Goal: Use online tool/utility: Utilize a website feature to perform a specific function

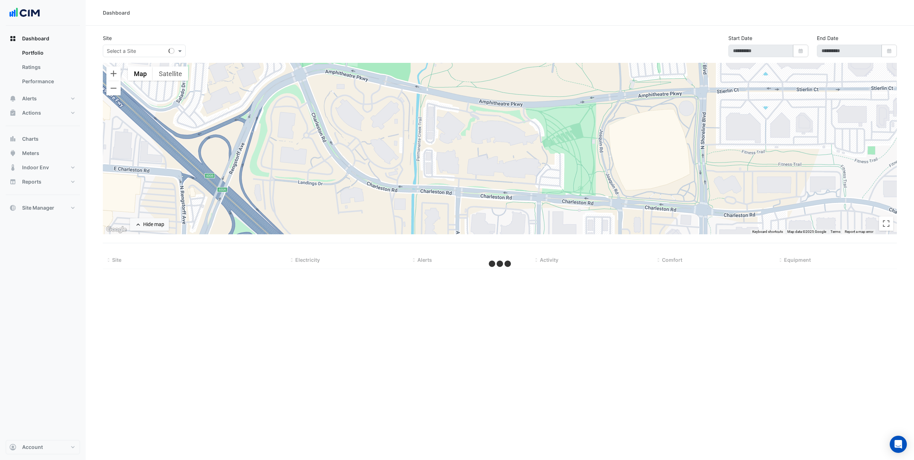
select select "***"
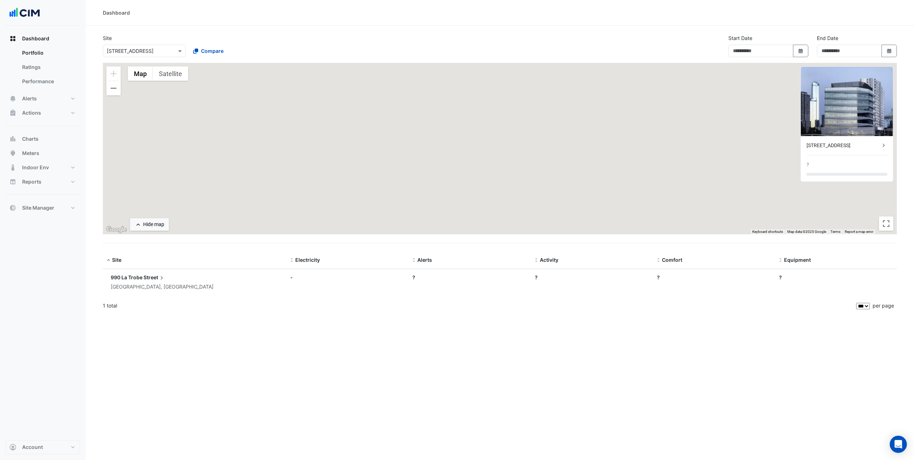
type input "**********"
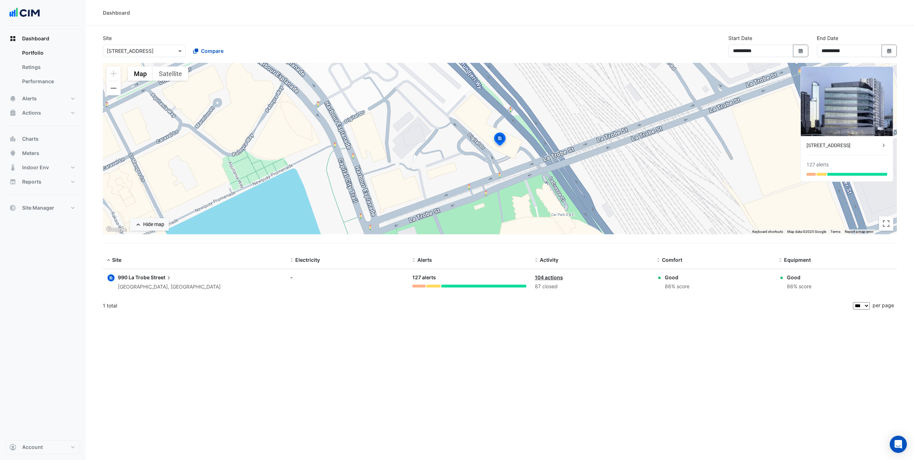
click at [145, 48] on input "text" at bounding box center [137, 50] width 61 height 7
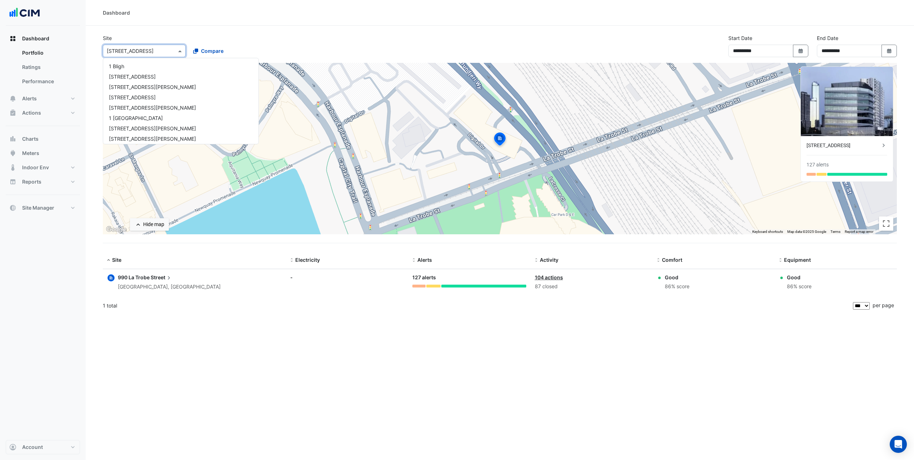
scroll to position [2114, 0]
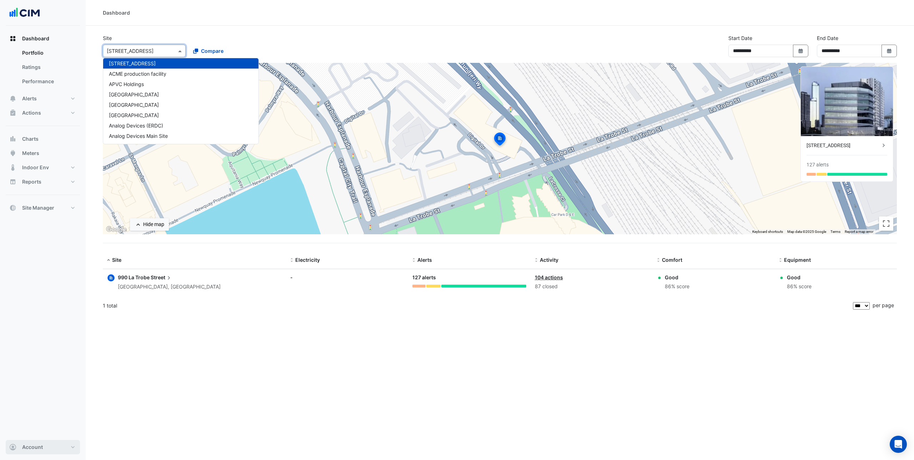
click at [25, 450] on span "Account" at bounding box center [32, 446] width 21 height 7
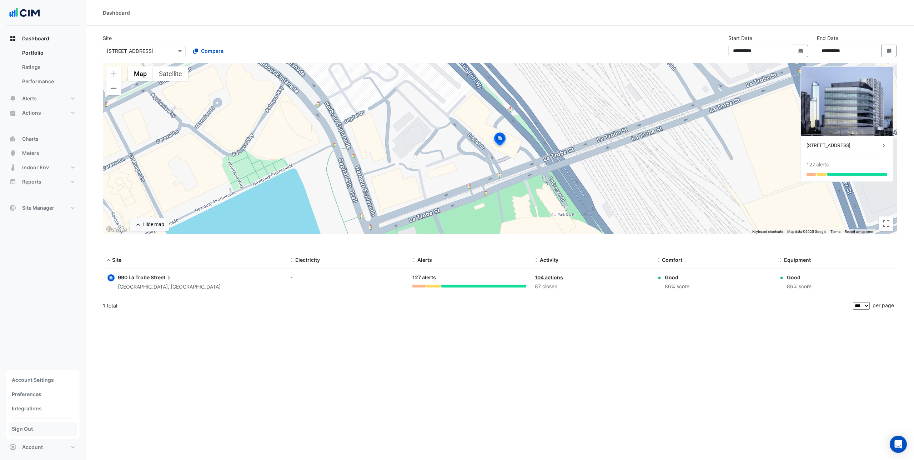
click at [33, 430] on link "Sign Out" at bounding box center [43, 428] width 68 height 14
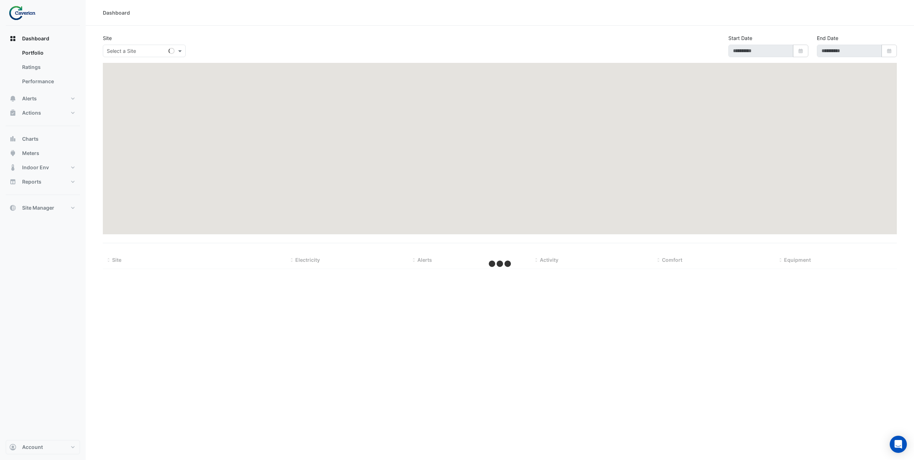
type input "**********"
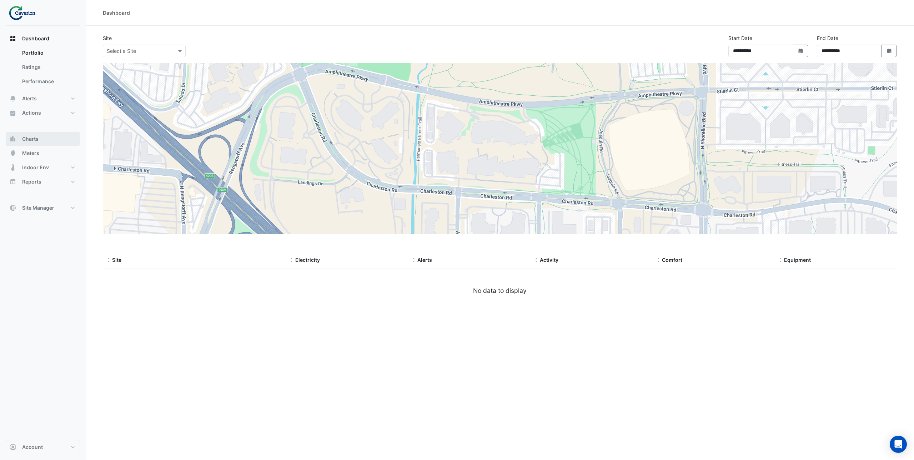
click at [34, 139] on span "Charts" at bounding box center [30, 138] width 16 height 7
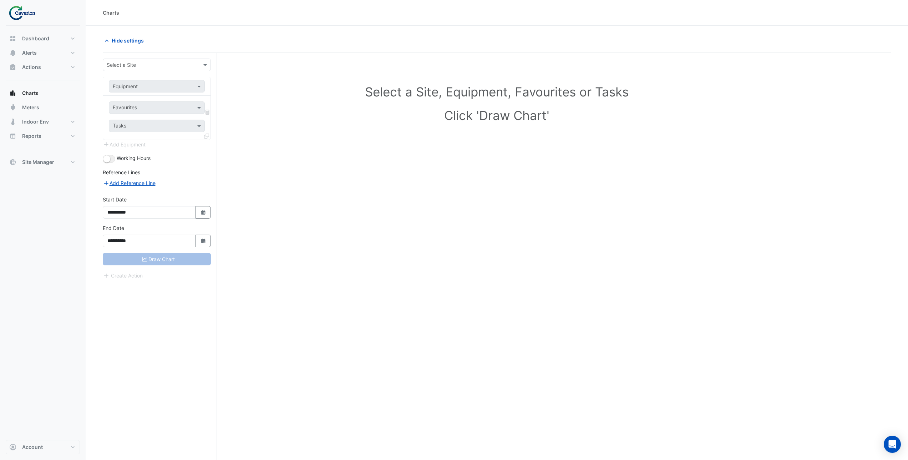
click at [153, 67] on input "text" at bounding box center [150, 64] width 86 height 7
click at [146, 76] on div "Cyber City B" at bounding box center [156, 80] width 107 height 10
click at [150, 88] on input "text" at bounding box center [150, 86] width 74 height 7
type input "***"
click at [150, 101] on div "AHU-2.1" at bounding box center [156, 101] width 95 height 10
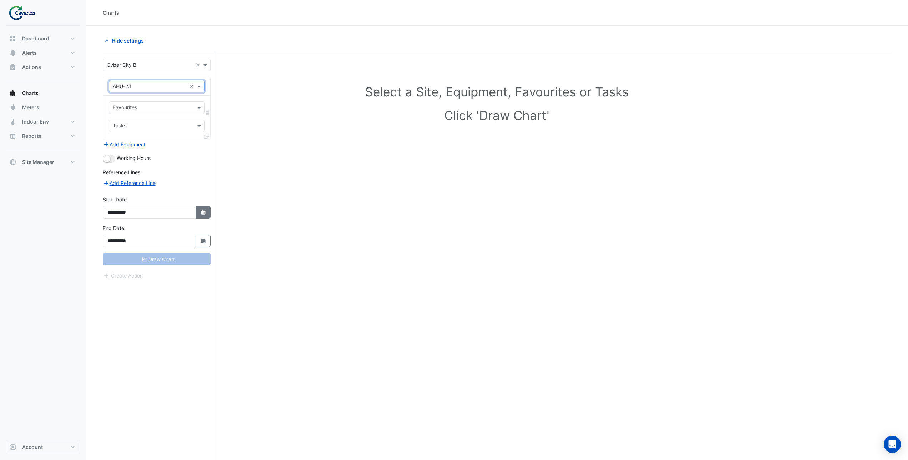
click at [206, 212] on icon "Select Date" at bounding box center [203, 212] width 6 height 5
select select "*"
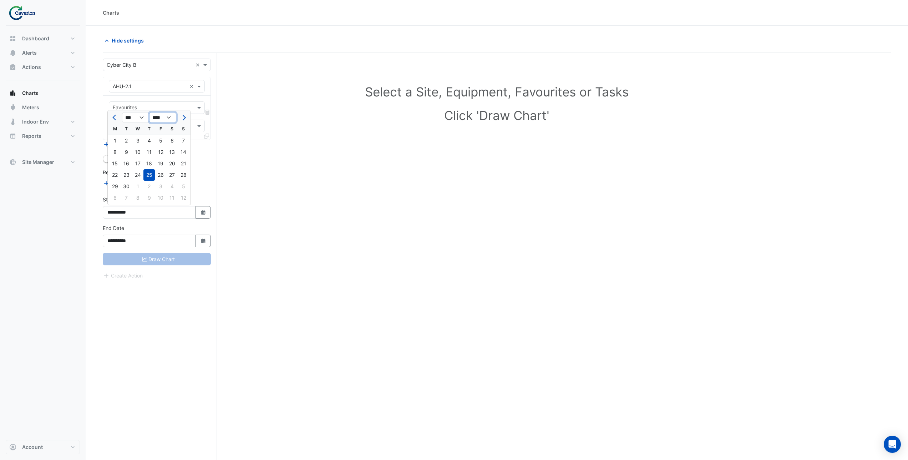
click at [174, 119] on select "**** **** **** **** **** **** **** **** **** **** ****" at bounding box center [162, 117] width 27 height 11
select select "****"
click at [149, 112] on select "**** **** **** **** **** **** **** **** **** **** ****" at bounding box center [162, 117] width 27 height 11
click at [182, 142] on div "1" at bounding box center [183, 140] width 11 height 11
type input "**********"
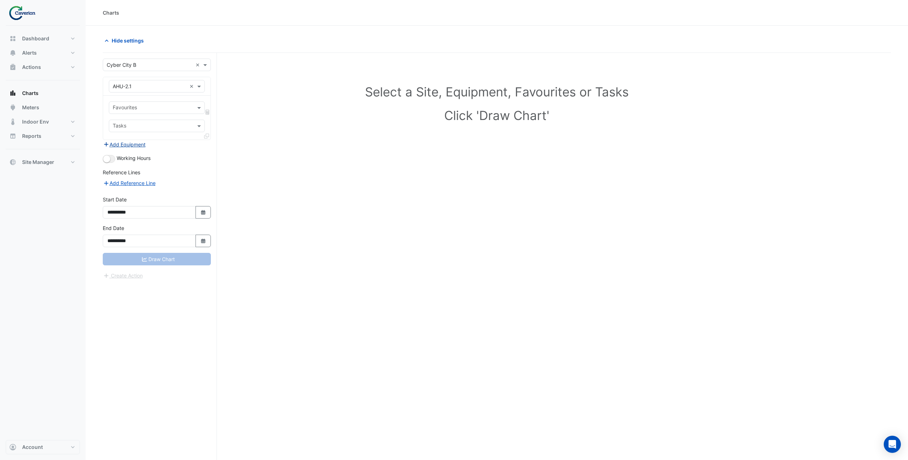
click at [129, 146] on button "Add Equipment" at bounding box center [124, 144] width 43 height 8
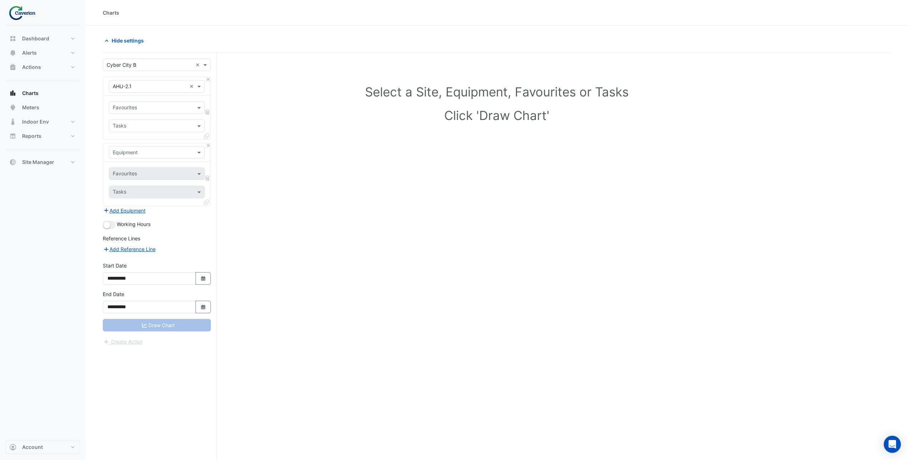
click at [143, 155] on input "text" at bounding box center [150, 152] width 74 height 7
type input "****"
click at [145, 165] on div "Weather" at bounding box center [156, 167] width 95 height 10
click at [140, 174] on input "text" at bounding box center [153, 174] width 80 height 7
click at [146, 213] on div "Temperature (Celcius)" at bounding box center [156, 209] width 95 height 10
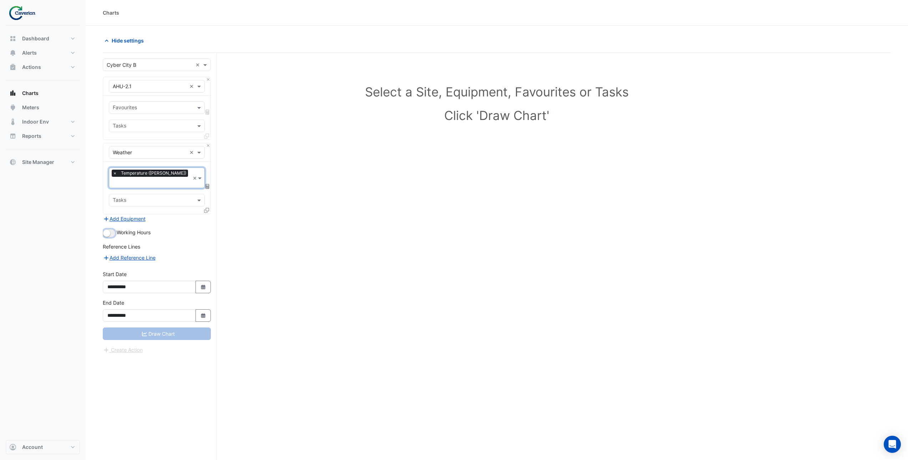
click at [111, 229] on button "button" at bounding box center [109, 233] width 12 height 8
click at [133, 107] on input "text" at bounding box center [153, 108] width 80 height 7
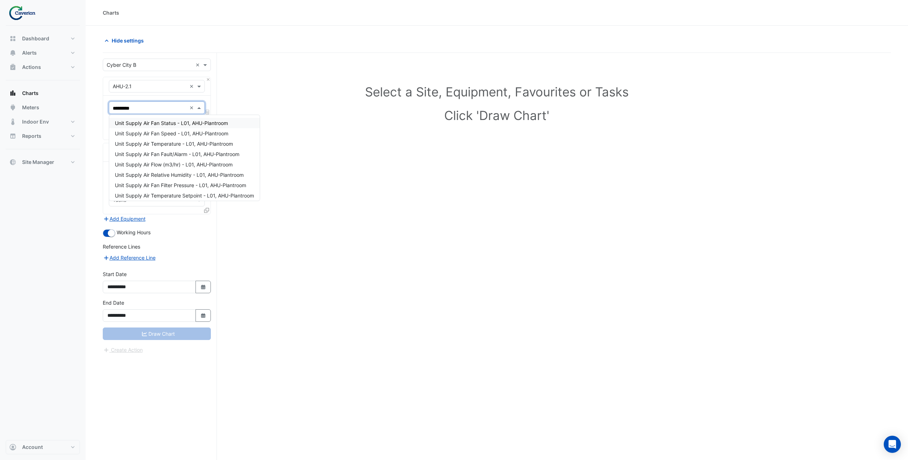
type input "**********"
click at [153, 147] on div "Unit Supply Air Temperature - L01, AHU-Plantroom" at bounding box center [184, 143] width 151 height 10
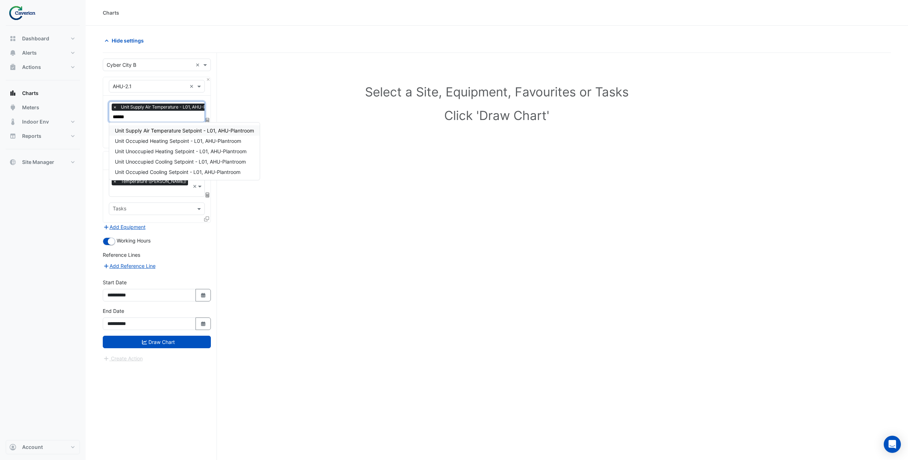
type input "*******"
click at [152, 130] on span "Unit Supply Air Temperature Setpoint - L01, AHU-Plantroom" at bounding box center [184, 130] width 139 height 6
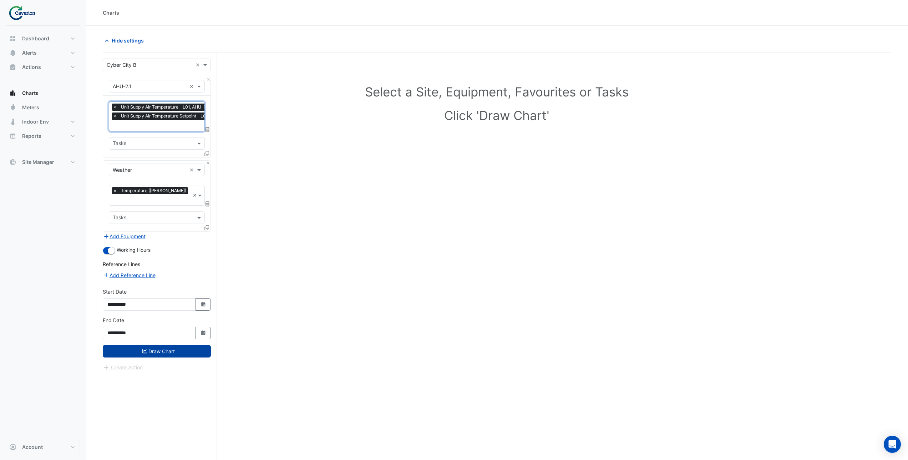
click at [160, 345] on button "Draw Chart" at bounding box center [157, 351] width 108 height 12
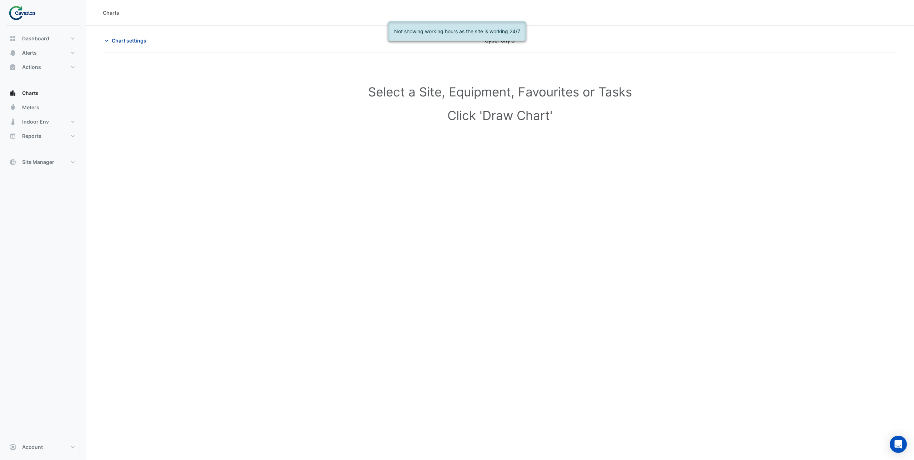
click at [126, 40] on span "Chart settings" at bounding box center [129, 40] width 35 height 7
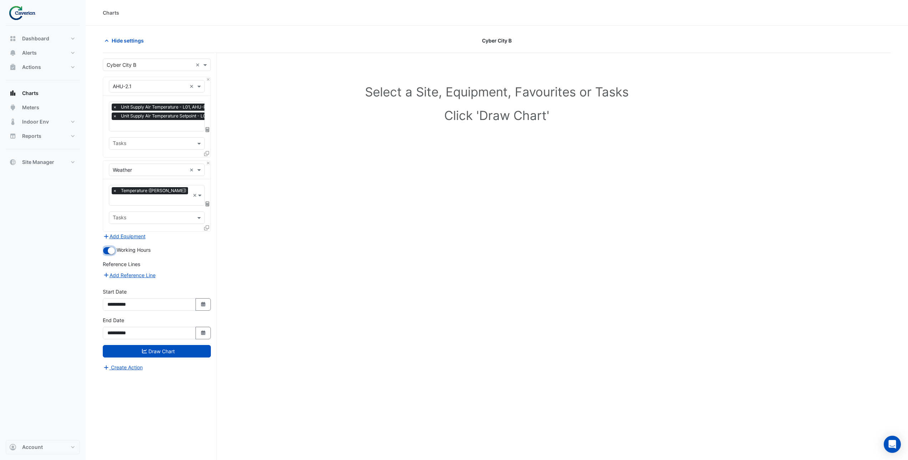
click at [109, 247] on small "button" at bounding box center [111, 250] width 7 height 7
click at [164, 345] on button "Draw Chart" at bounding box center [157, 351] width 108 height 12
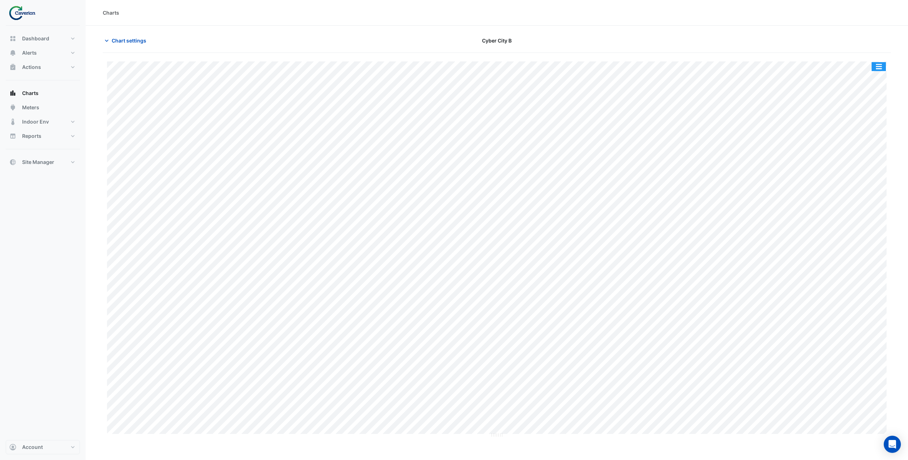
click at [877, 65] on button "button" at bounding box center [879, 66] width 14 height 9
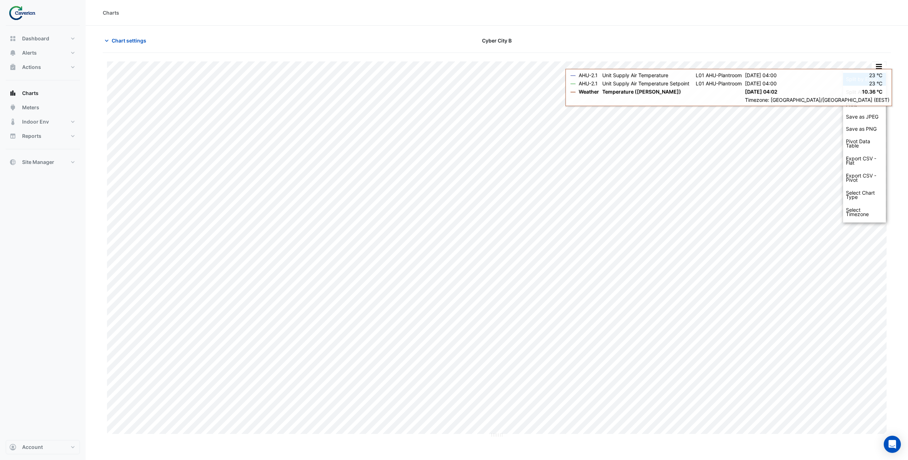
click at [873, 81] on div "Split by Equip" at bounding box center [864, 79] width 43 height 13
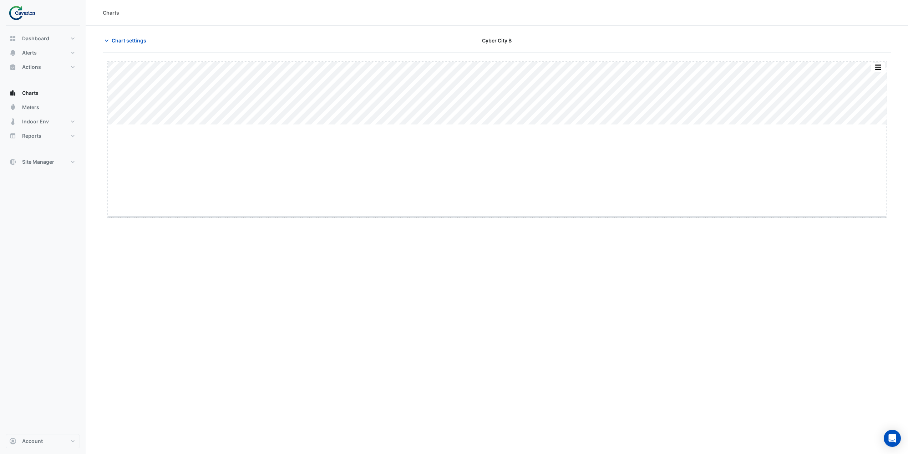
drag, startPoint x: 496, startPoint y: 125, endPoint x: 490, endPoint y: 223, distance: 98.3
drag, startPoint x: 496, startPoint y: 299, endPoint x: 490, endPoint y: 395, distance: 96.2
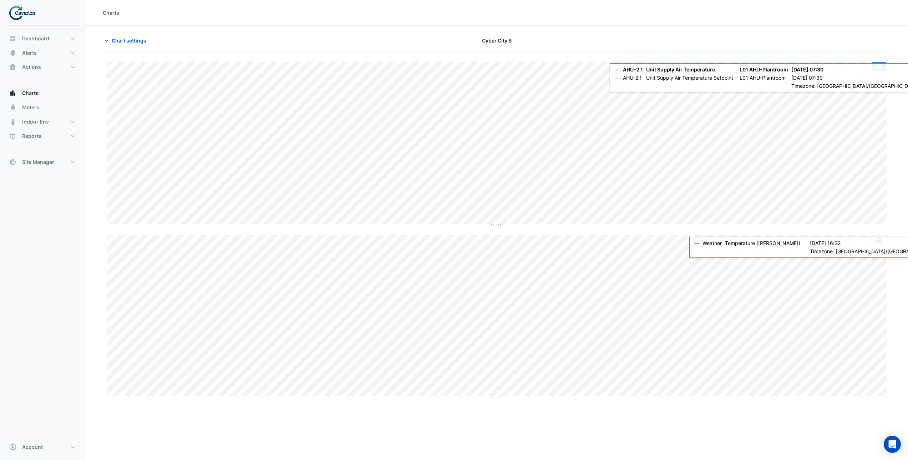
click at [881, 71] on button "button" at bounding box center [879, 66] width 14 height 9
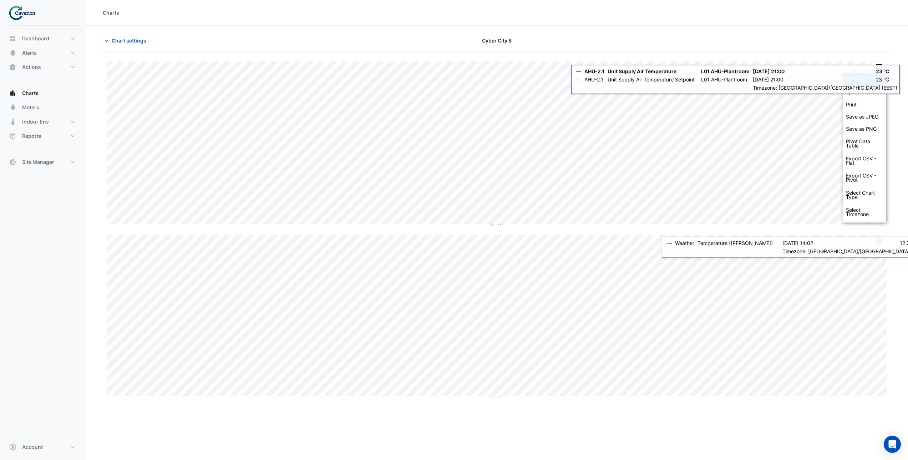
click at [854, 81] on div "Split All" at bounding box center [864, 79] width 43 height 13
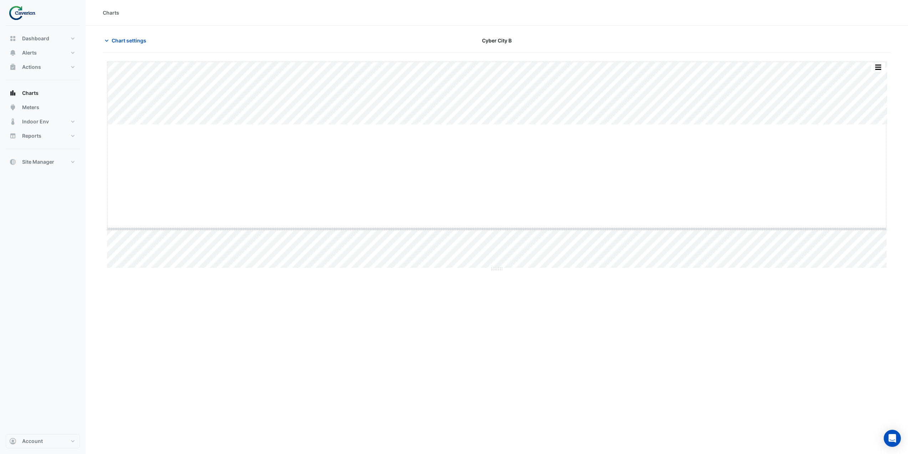
drag, startPoint x: 494, startPoint y: 124, endPoint x: 485, endPoint y: 232, distance: 108.2
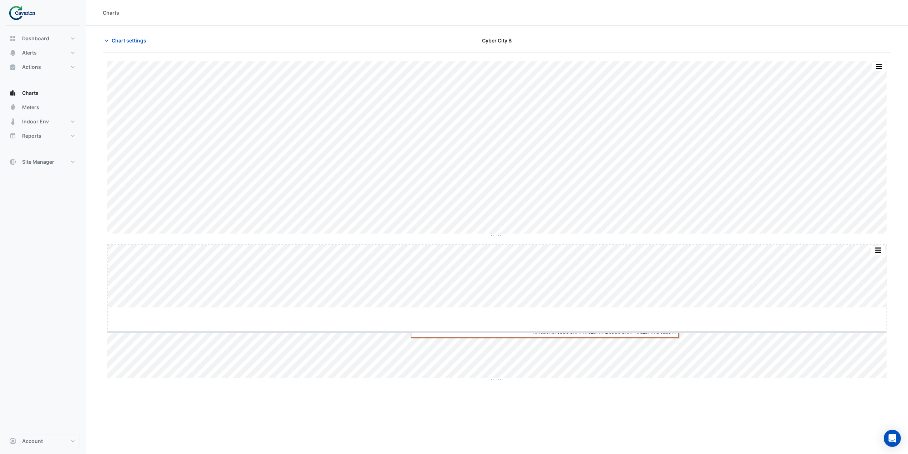
drag, startPoint x: 501, startPoint y: 308, endPoint x: 493, endPoint y: 382, distance: 74.3
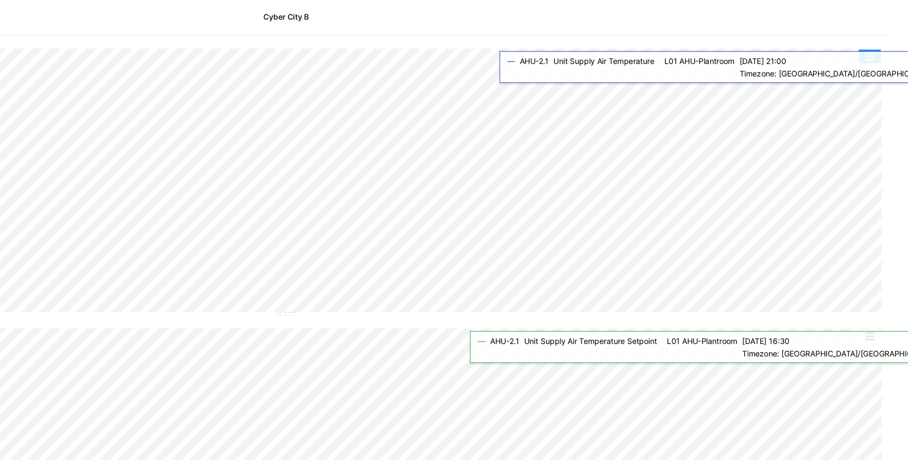
click at [881, 70] on button "button" at bounding box center [879, 66] width 14 height 9
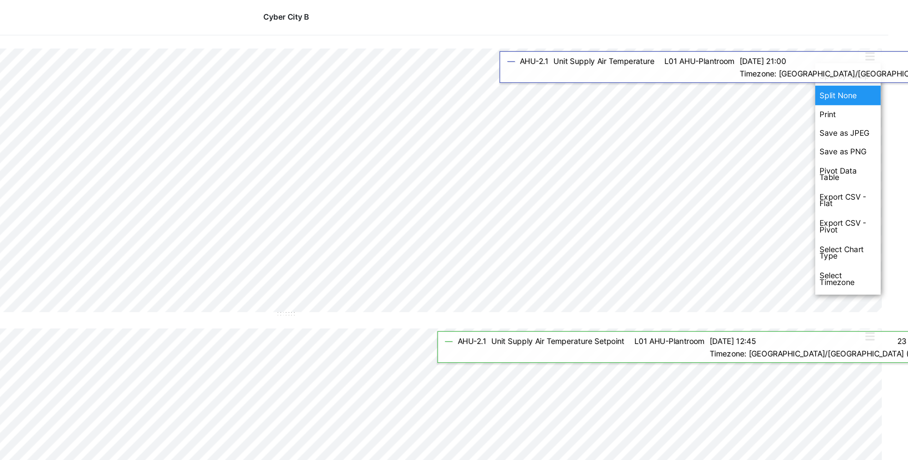
click at [861, 92] on div "Split None" at bounding box center [864, 92] width 43 height 13
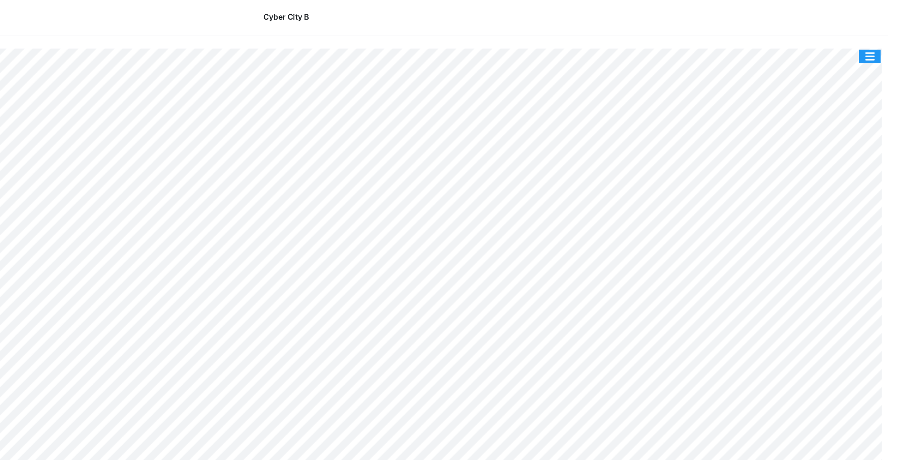
click at [880, 64] on button "button" at bounding box center [879, 66] width 14 height 9
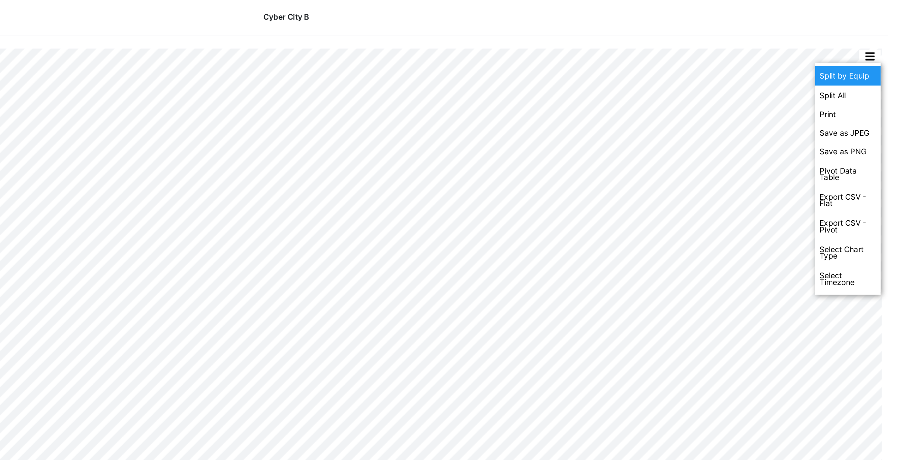
click at [868, 80] on div "Split by Equip" at bounding box center [864, 79] width 43 height 13
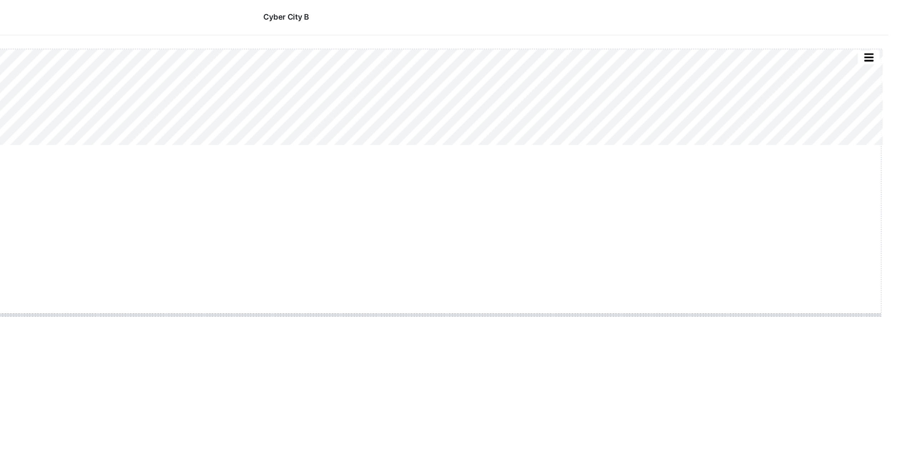
drag, startPoint x: 498, startPoint y: 125, endPoint x: 501, endPoint y: 247, distance: 122.8
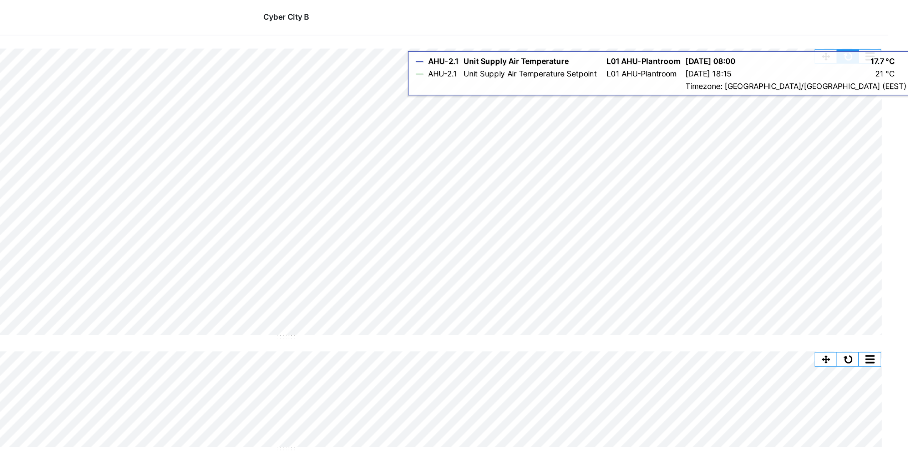
click at [863, 66] on button "button" at bounding box center [865, 66] width 14 height 9
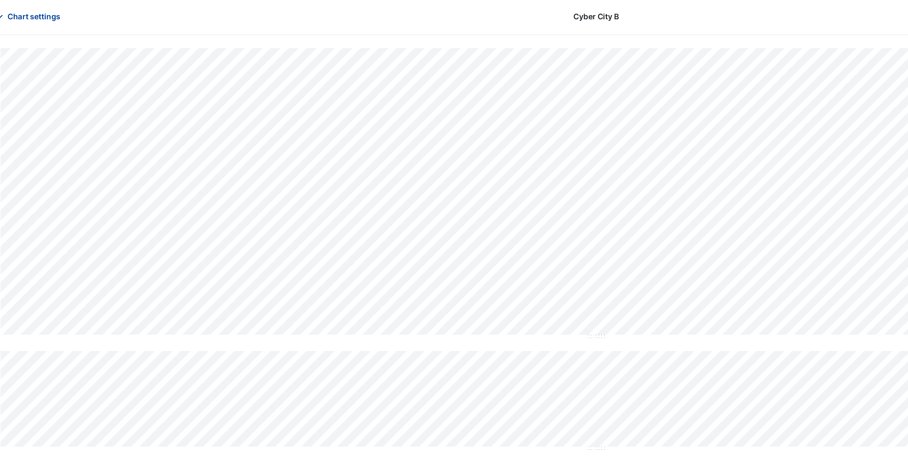
click at [123, 42] on span "Chart settings" at bounding box center [129, 40] width 35 height 7
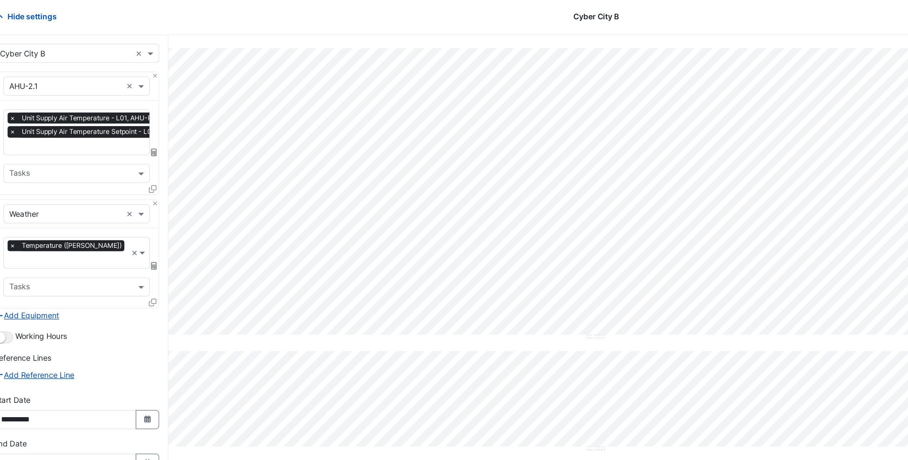
scroll to position [0, 4]
click at [156, 126] on input "text" at bounding box center [179, 125] width 133 height 7
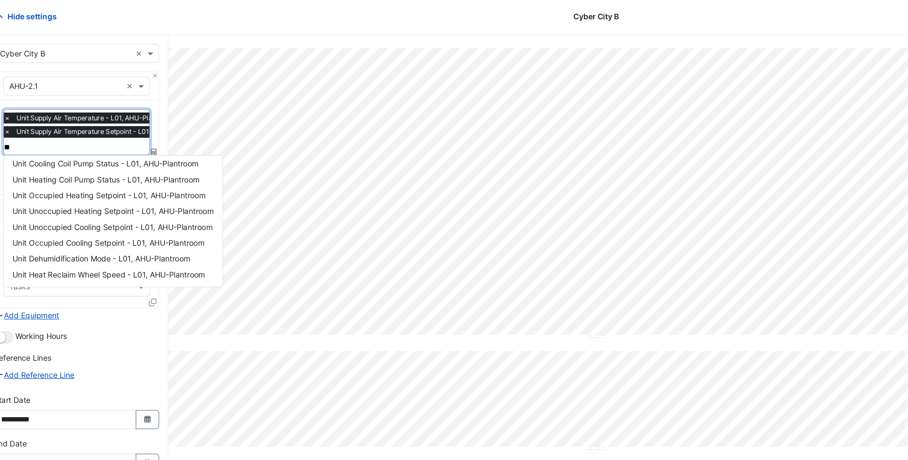
scroll to position [0, 0]
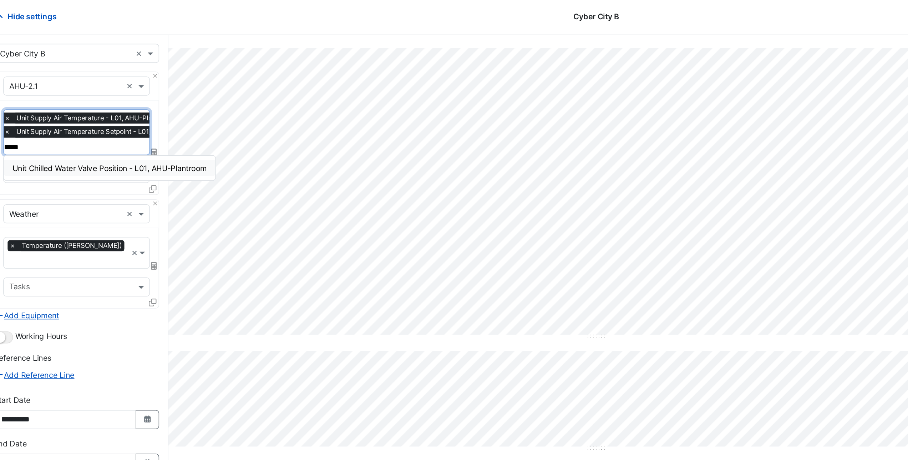
type input "******"
click at [156, 140] on span "Unit Chilled Water Valve Position - L01, AHU-Plantroom" at bounding box center [178, 140] width 127 height 6
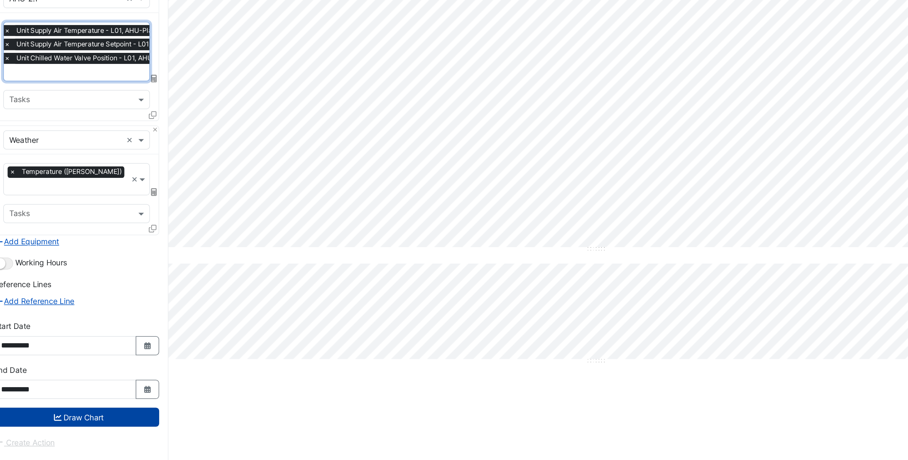
click at [147, 354] on button "Draw Chart" at bounding box center [157, 360] width 108 height 12
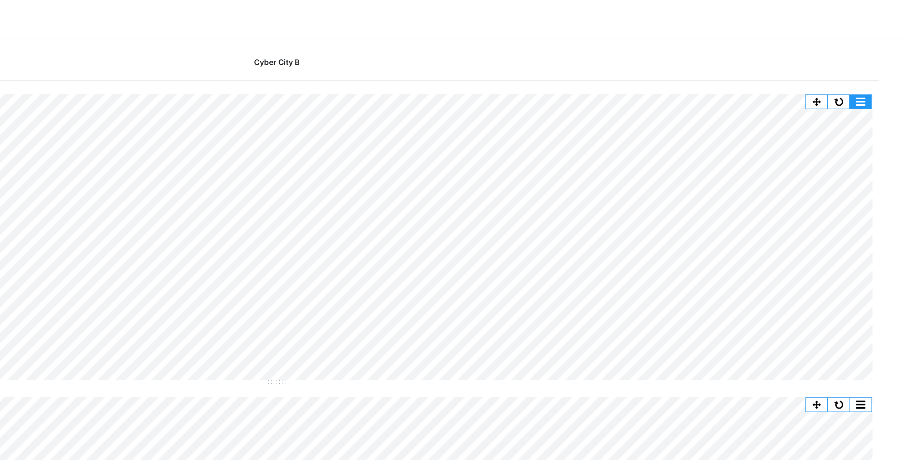
click at [878, 68] on button "button" at bounding box center [879, 66] width 14 height 9
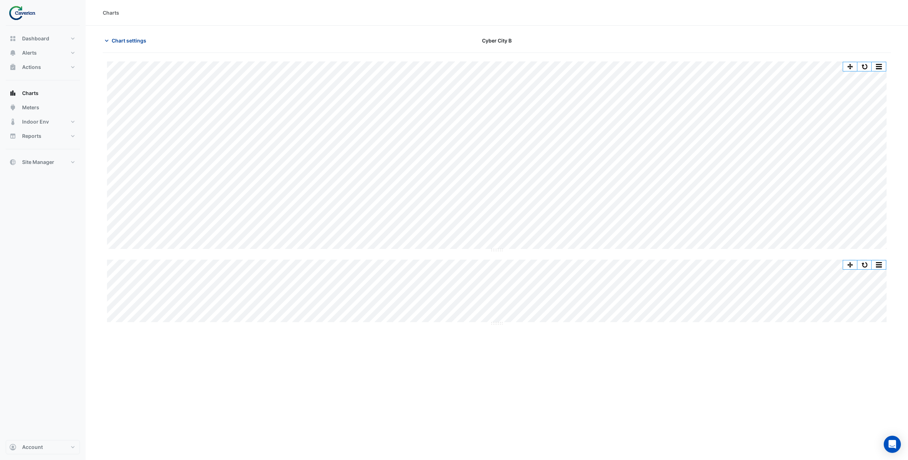
click at [126, 37] on span "Chart settings" at bounding box center [129, 40] width 35 height 7
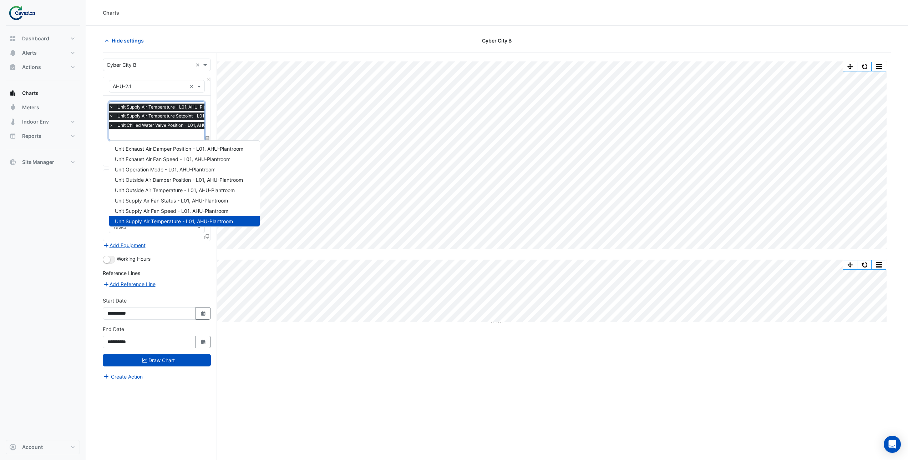
click at [150, 135] on input "text" at bounding box center [175, 134] width 133 height 7
type input "*"
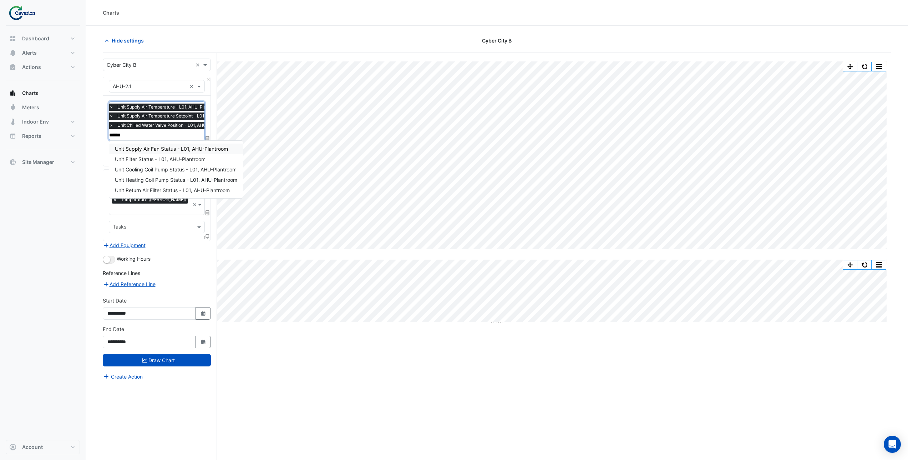
type input "******"
click at [62, 223] on div "Dashboard Portfolio Ratings Performance Alerts Site Rules Templates Actions Sit…" at bounding box center [43, 233] width 74 height 414
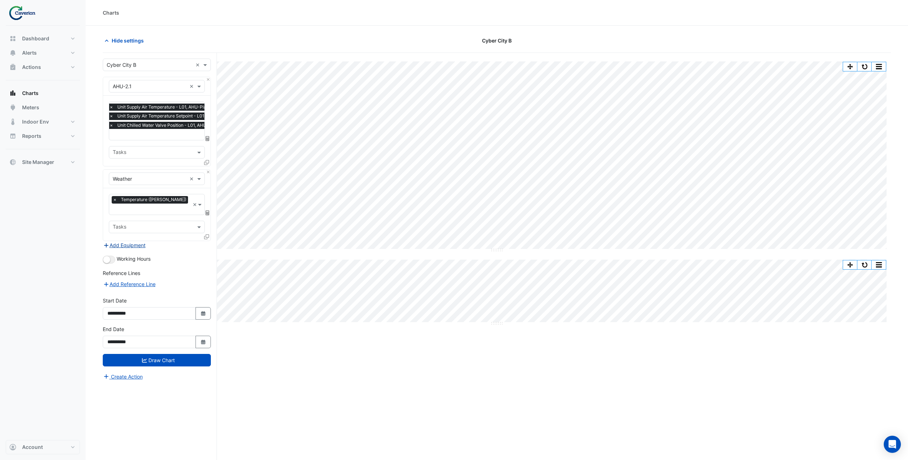
click at [119, 241] on button "Add Equipment" at bounding box center [124, 245] width 43 height 8
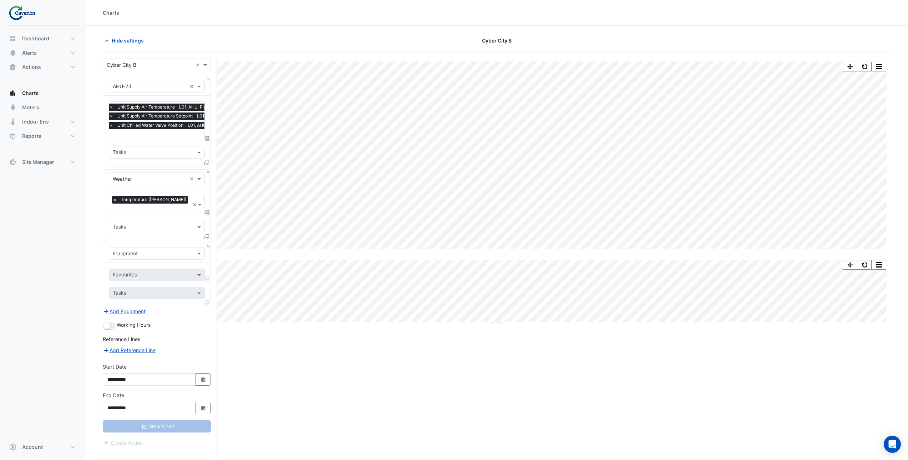
click at [125, 250] on input "text" at bounding box center [150, 253] width 74 height 7
click at [137, 129] on div "× Unit Supply Air Temperature - L01, AHU-Plantroom × Unit Supply Air Temperatur…" at bounding box center [175, 116] width 134 height 27
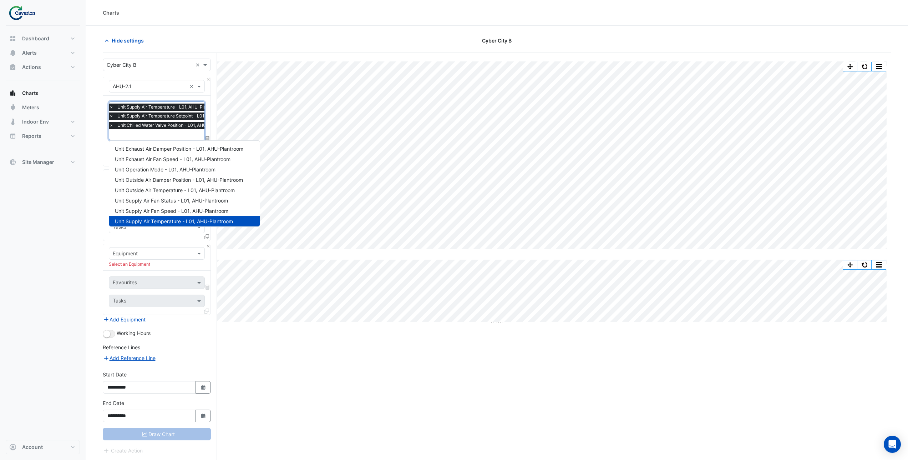
scroll to position [127, 0]
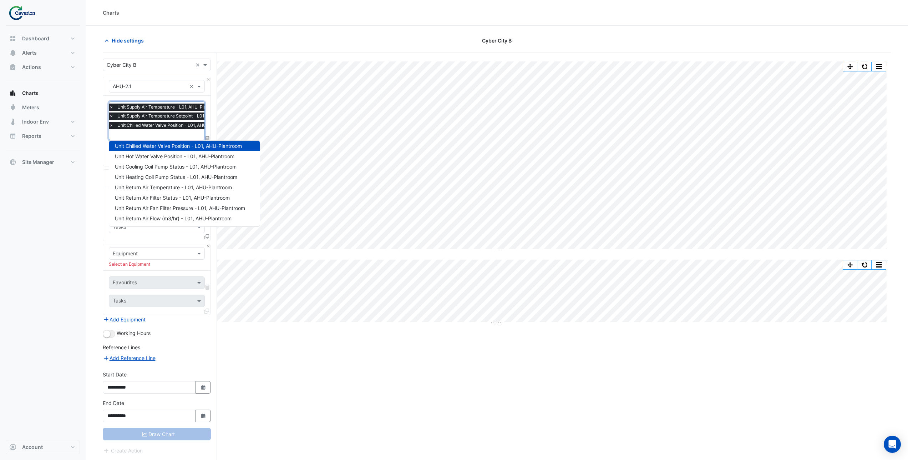
click at [138, 132] on input "text" at bounding box center [175, 134] width 133 height 7
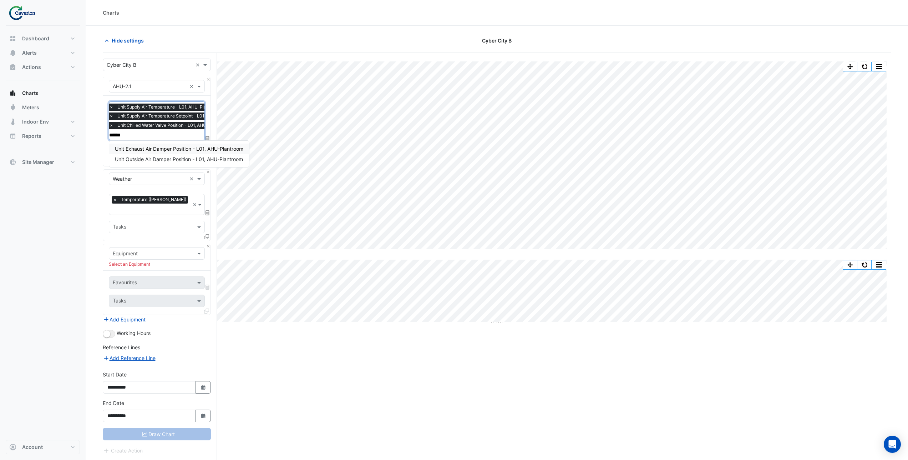
scroll to position [0, 0]
type input "*******"
click at [59, 206] on div "Dashboard Portfolio Ratings Performance Alerts Site Rules Templates Actions Sit…" at bounding box center [43, 233] width 74 height 414
click at [137, 249] on div "Equipment" at bounding box center [125, 252] width 25 height 7
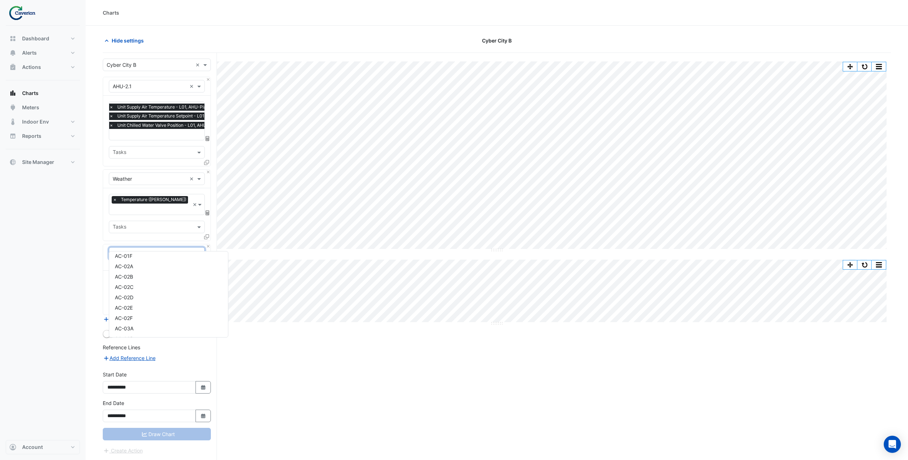
scroll to position [84, 0]
click at [97, 233] on section "Hide settings Cyber City B Split by Unit Split All Split None Print Save as JPE…" at bounding box center [497, 256] width 823 height 461
click at [162, 250] on input "text" at bounding box center [150, 253] width 74 height 7
